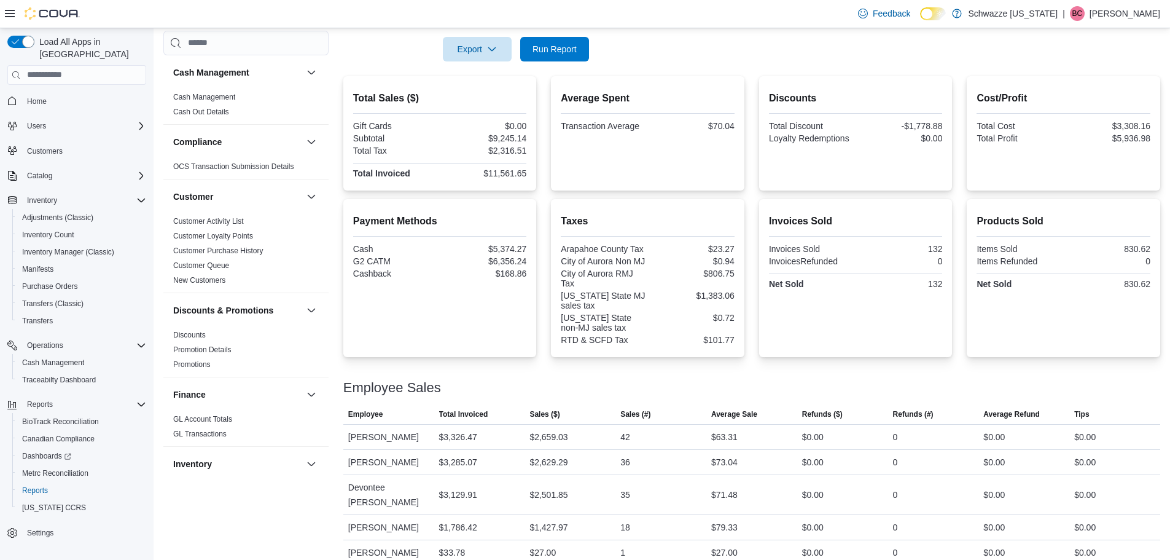
scroll to position [246, 0]
drag, startPoint x: 980, startPoint y: 52, endPoint x: 843, endPoint y: 60, distance: 137.2
click at [980, 52] on form "Date Range Today Locations SB - Arapahoe Export Run Report" at bounding box center [751, 9] width 817 height 103
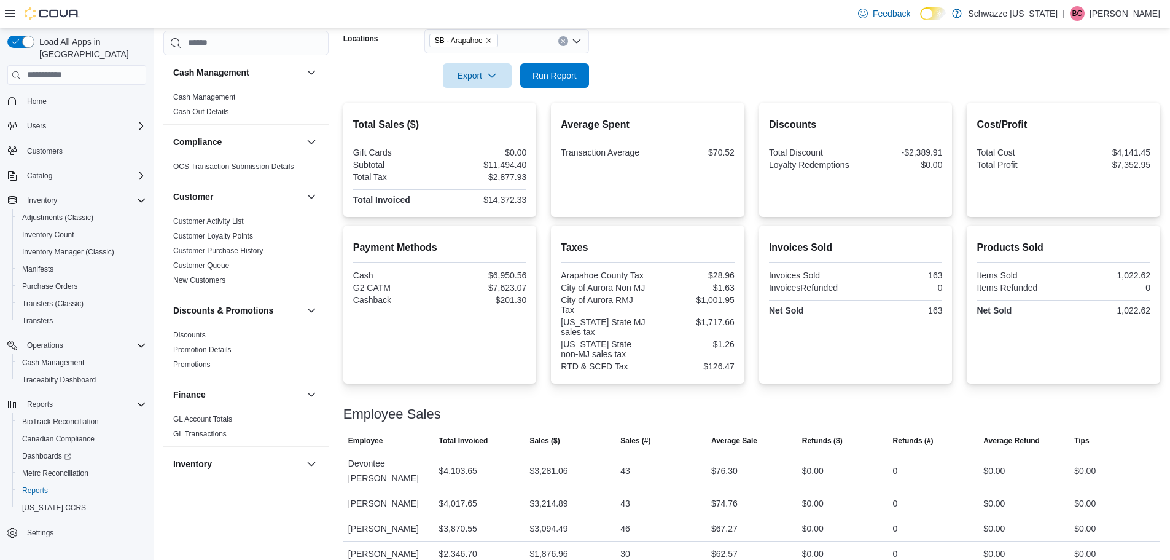
scroll to position [246, 0]
